Goal: Task Accomplishment & Management: Use online tool/utility

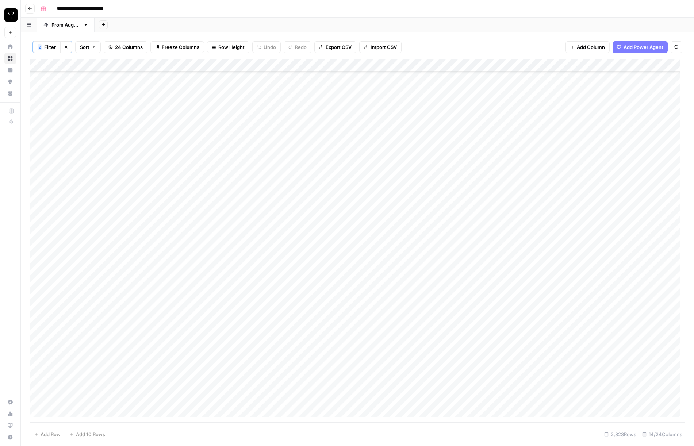
scroll to position [34700, 0]
click at [433, 22] on div "Add Sheet" at bounding box center [395, 25] width 600 height 15
click at [45, 47] on span "Filter" at bounding box center [50, 46] width 12 height 7
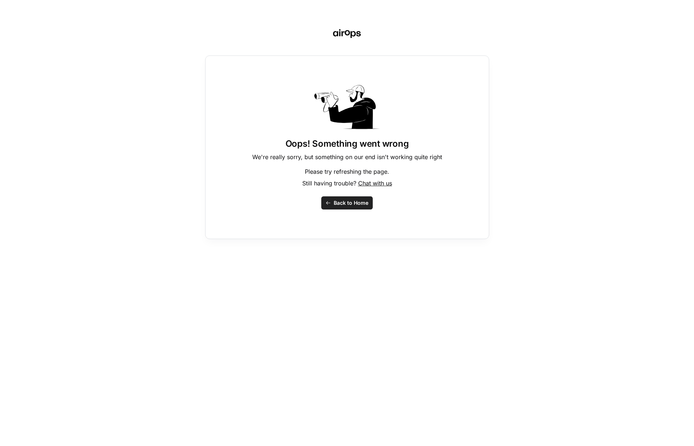
click at [358, 205] on span "Back to Home" at bounding box center [351, 202] width 35 height 7
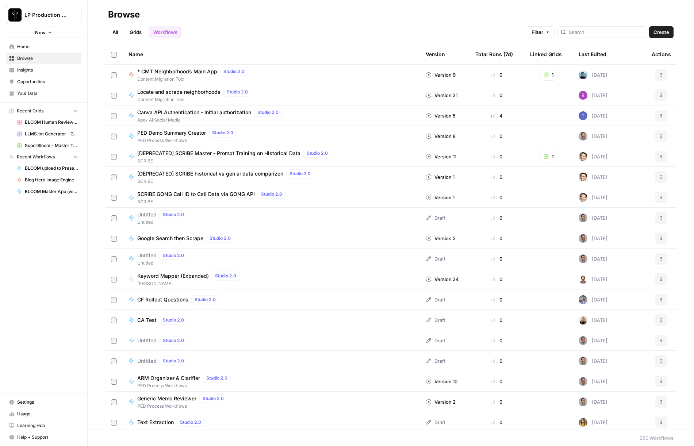
click at [261, 24] on div "All Grids Workflows Filter Create" at bounding box center [391, 29] width 566 height 18
click at [267, 23] on div "All Grids Workflows Filter Create" at bounding box center [391, 29] width 566 height 18
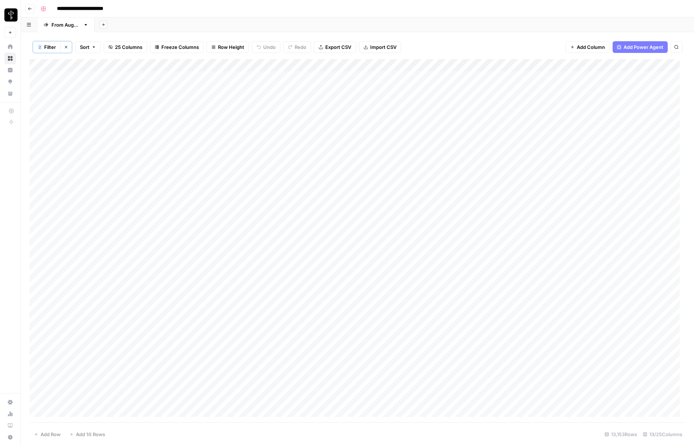
click at [51, 48] on span "Filter" at bounding box center [50, 46] width 12 height 7
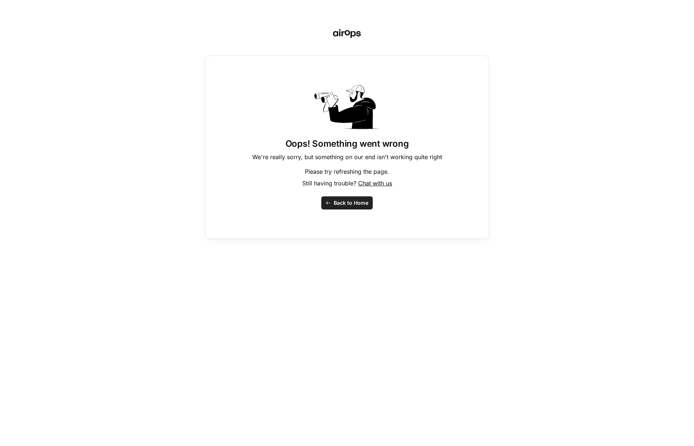
click at [350, 206] on span "Back to Home" at bounding box center [351, 202] width 35 height 7
